Goal: Information Seeking & Learning: Learn about a topic

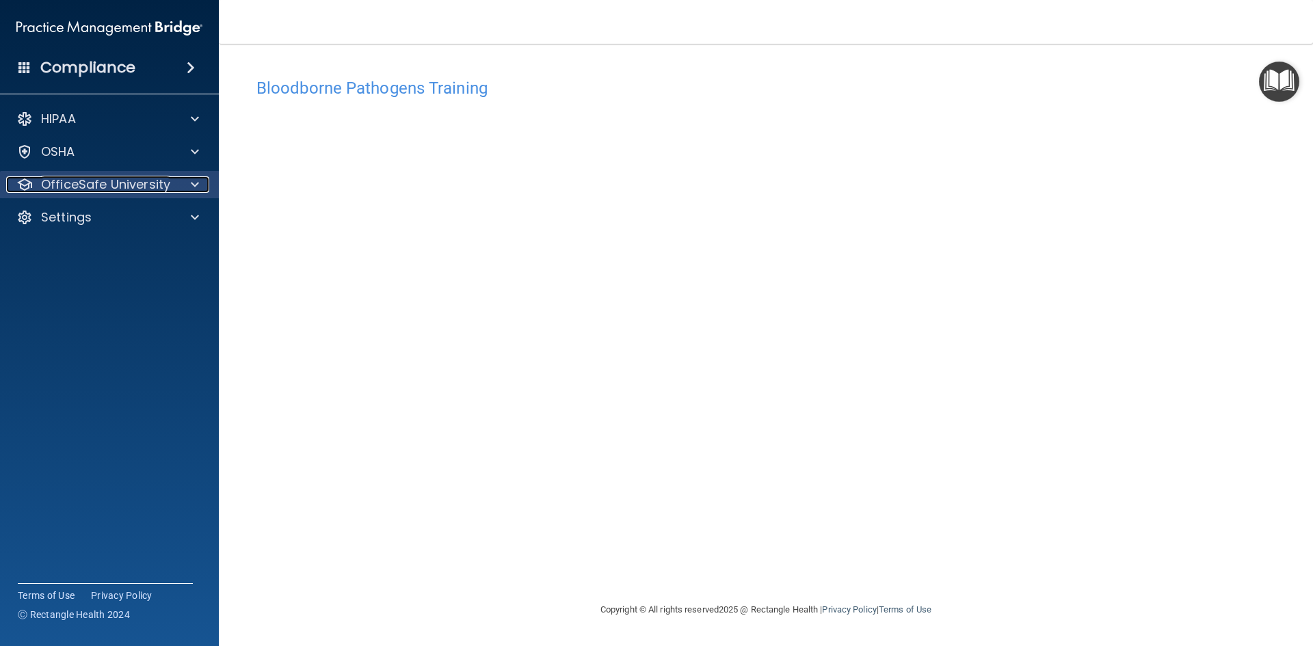
click at [117, 178] on p "OfficeSafe University" at bounding box center [105, 184] width 129 height 16
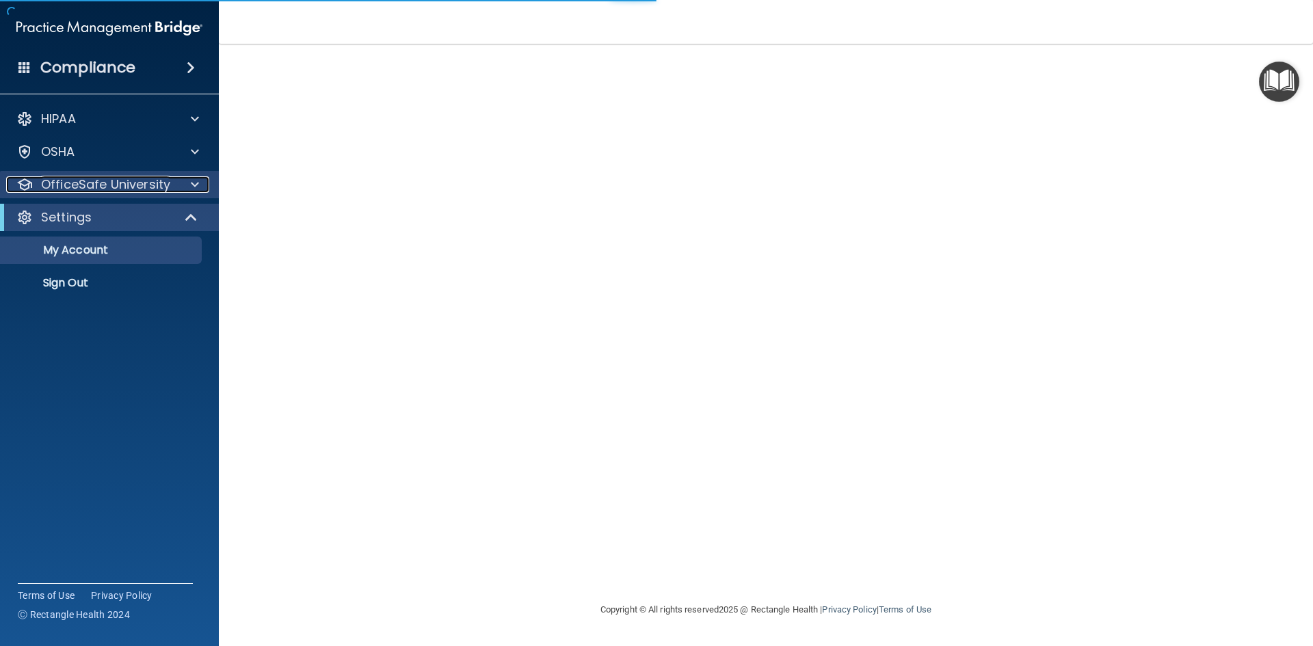
click at [169, 188] on div "OfficeSafe University" at bounding box center [91, 184] width 170 height 16
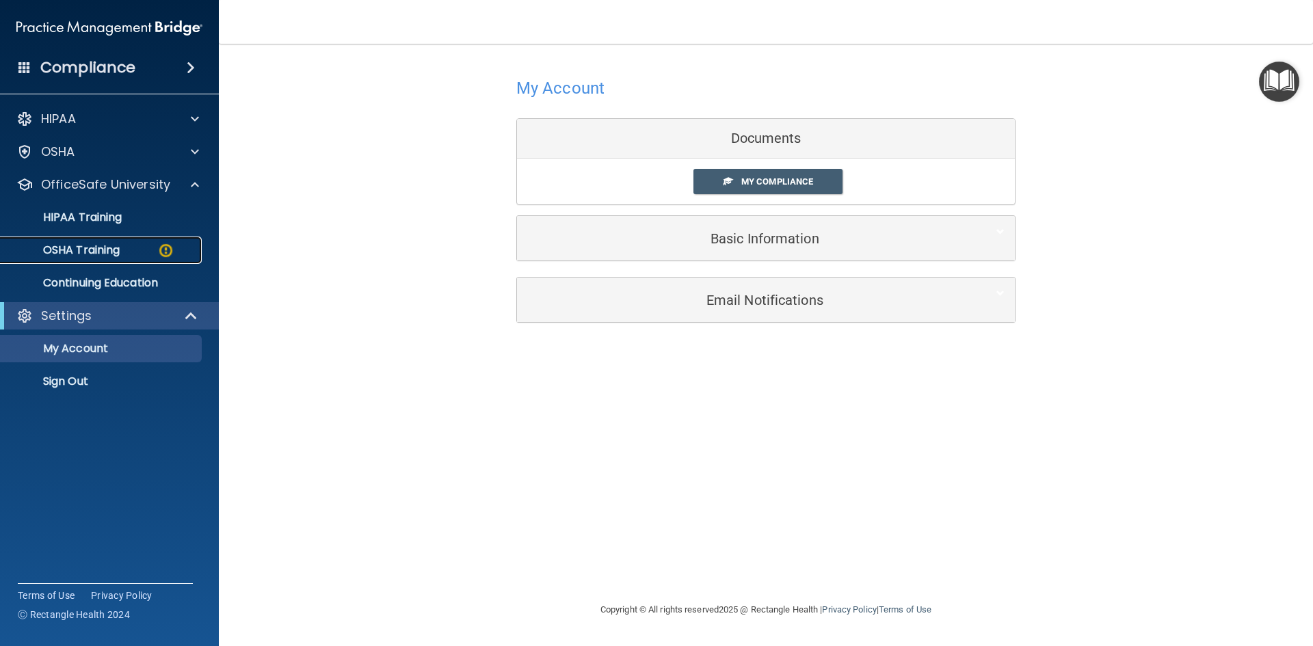
click at [172, 246] on img at bounding box center [165, 250] width 17 height 17
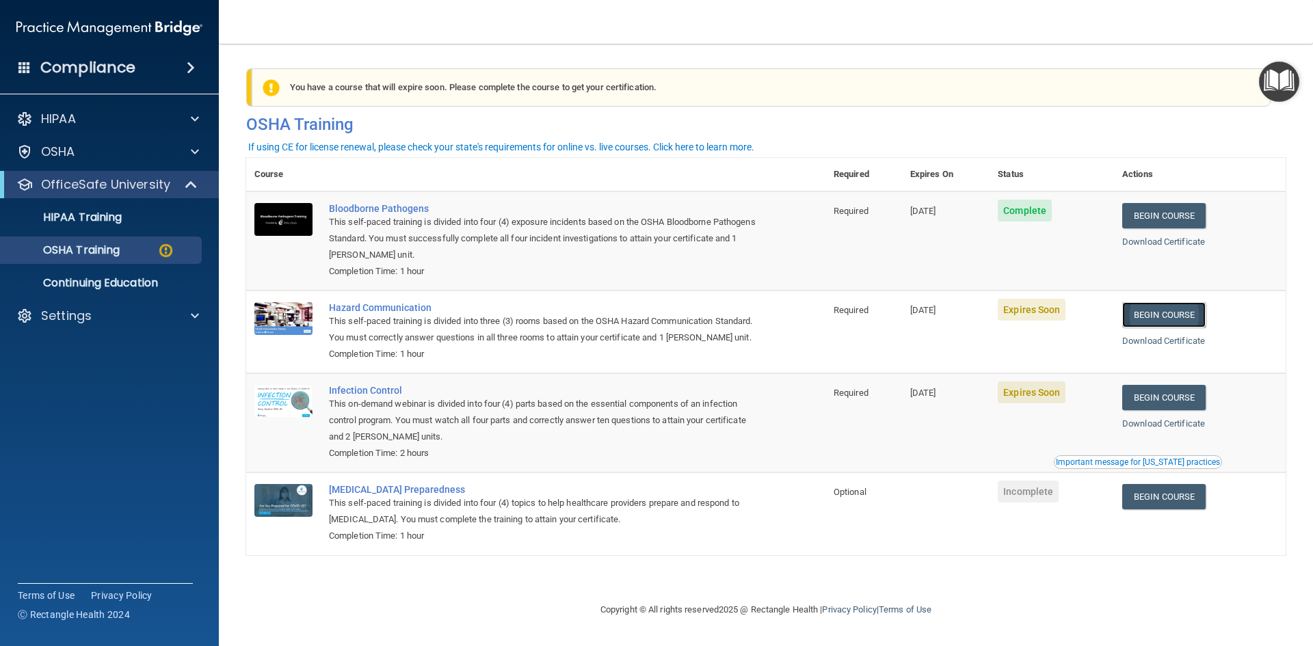
click at [1171, 317] on link "Begin Course" at bounding box center [1163, 314] width 83 height 25
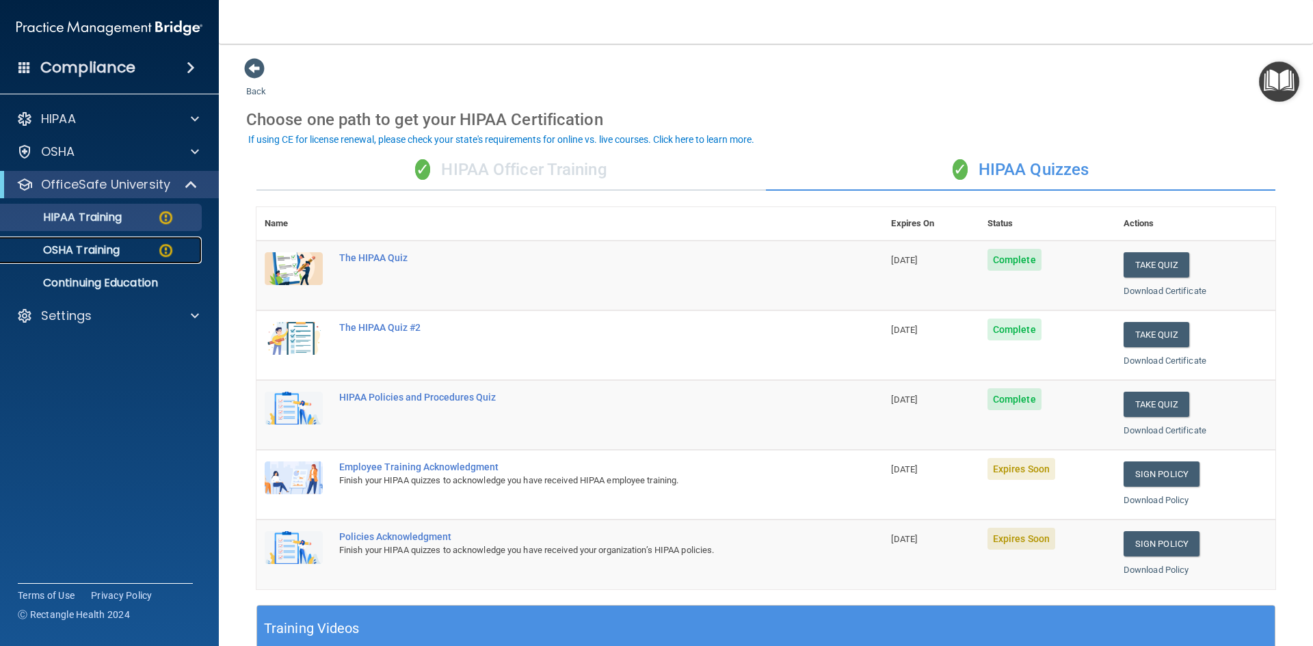
click at [107, 250] on p "OSHA Training" at bounding box center [64, 250] width 111 height 14
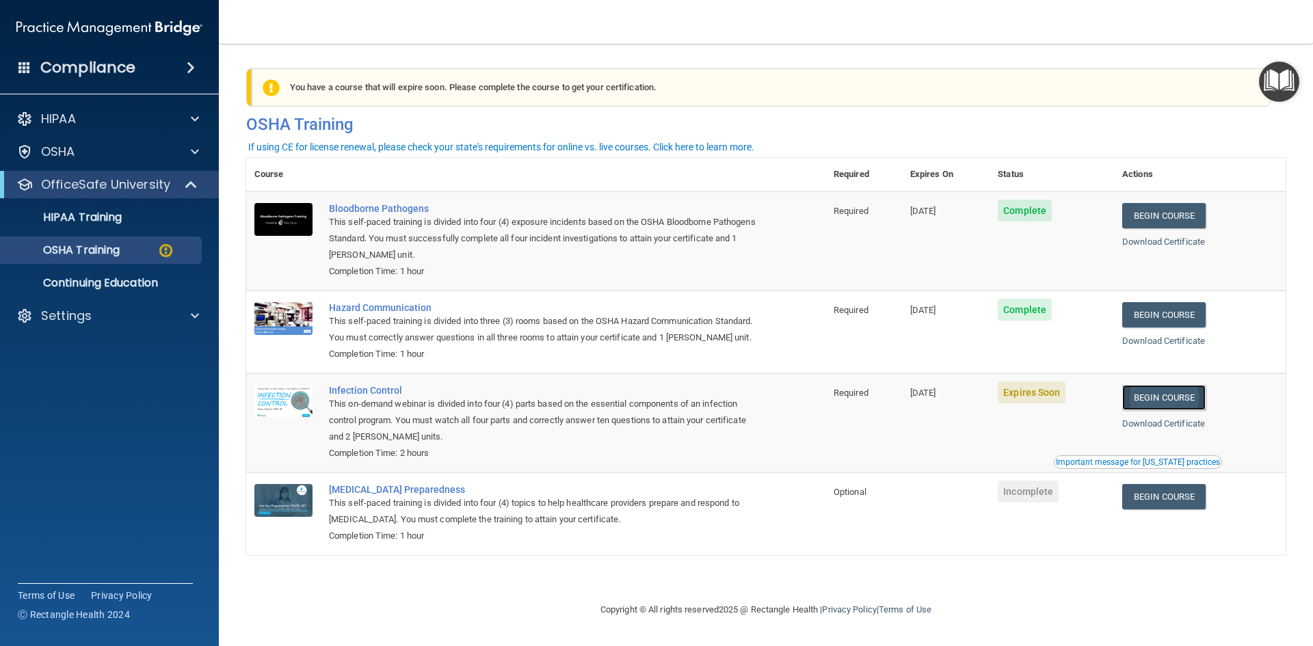
click at [1203, 410] on link "Begin Course" at bounding box center [1163, 397] width 83 height 25
click at [137, 253] on div "OSHA Training" at bounding box center [102, 250] width 187 height 14
click at [81, 259] on link "OSHA Training" at bounding box center [93, 250] width 215 height 27
click at [90, 287] on p "Continuing Education" at bounding box center [102, 283] width 187 height 14
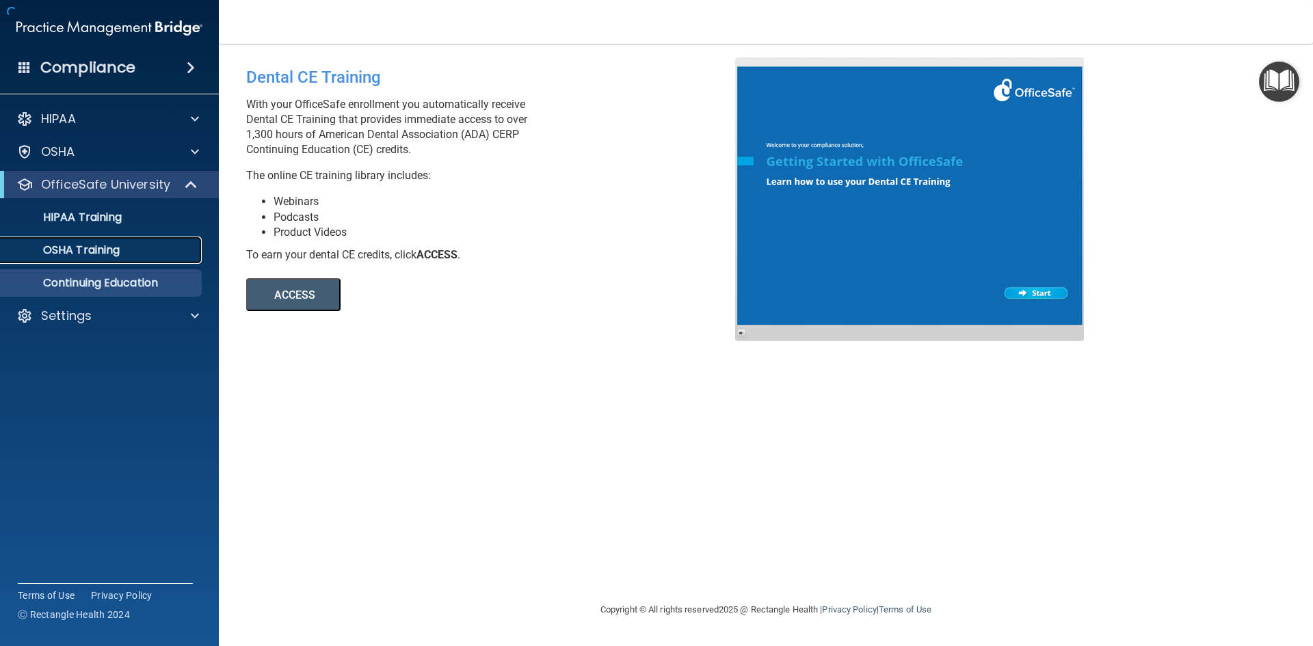
click at [115, 257] on p "OSHA Training" at bounding box center [64, 250] width 111 height 14
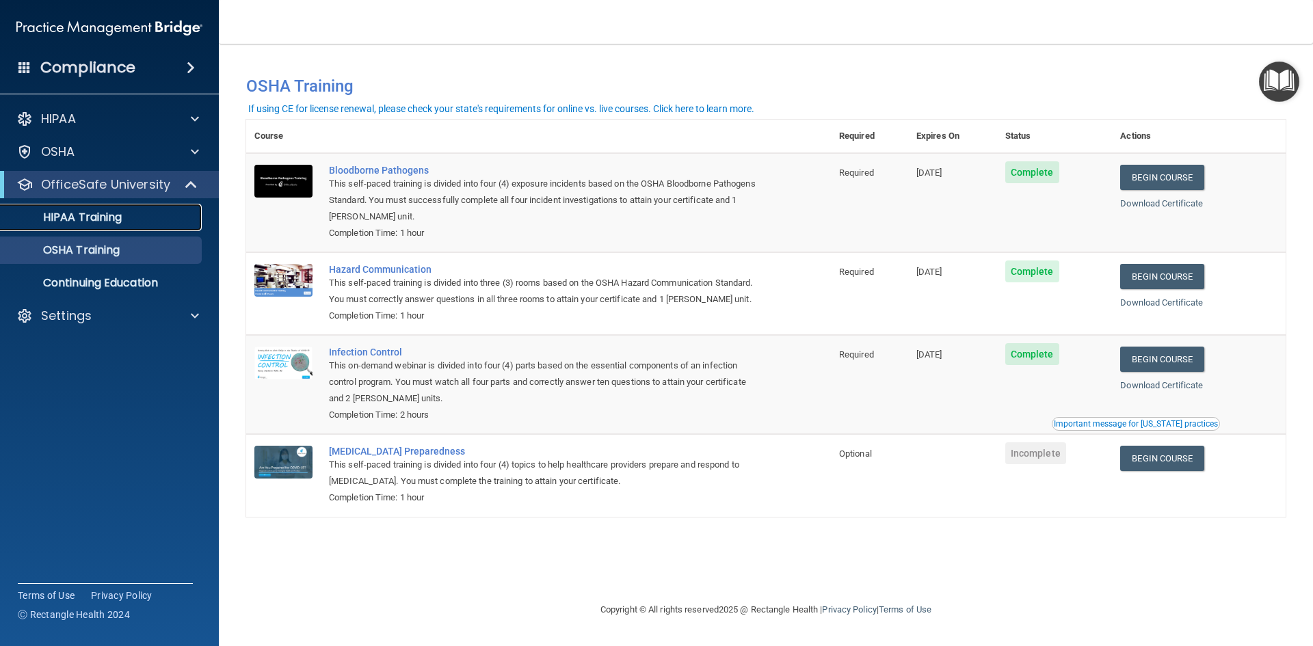
click at [198, 221] on link "HIPAA Training" at bounding box center [93, 217] width 215 height 27
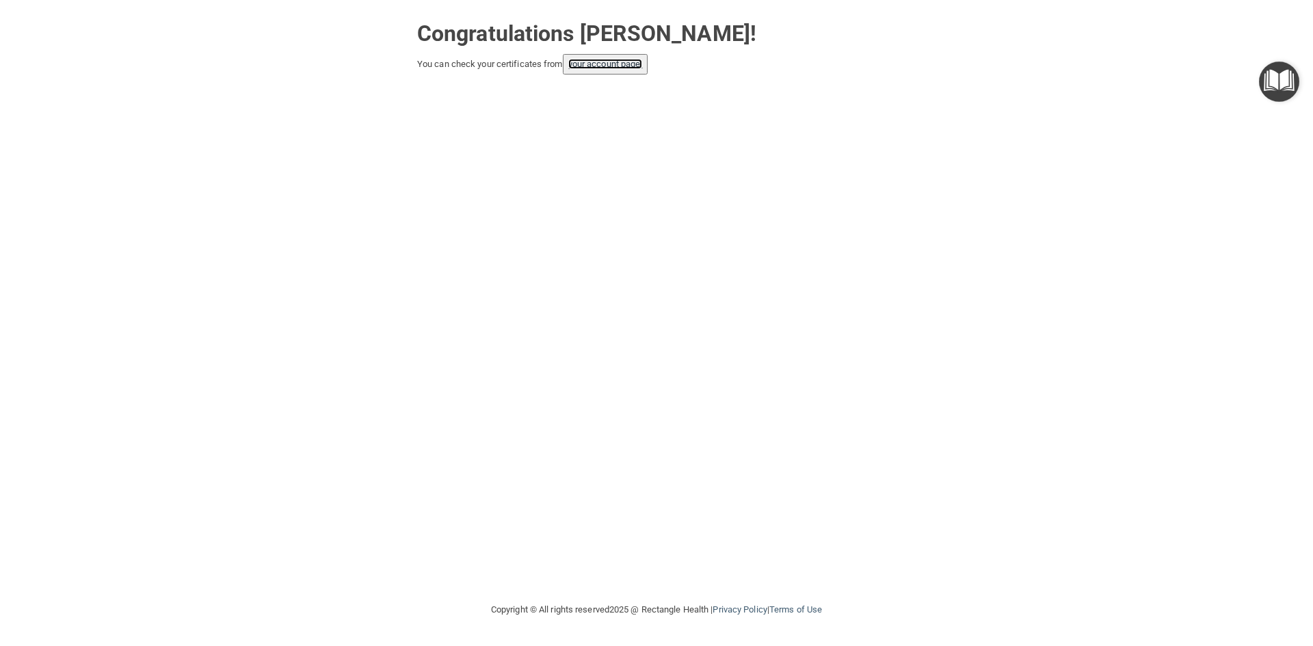
click at [595, 66] on link "your account page!" at bounding box center [605, 64] width 75 height 10
